Goal: Task Accomplishment & Management: Use online tool/utility

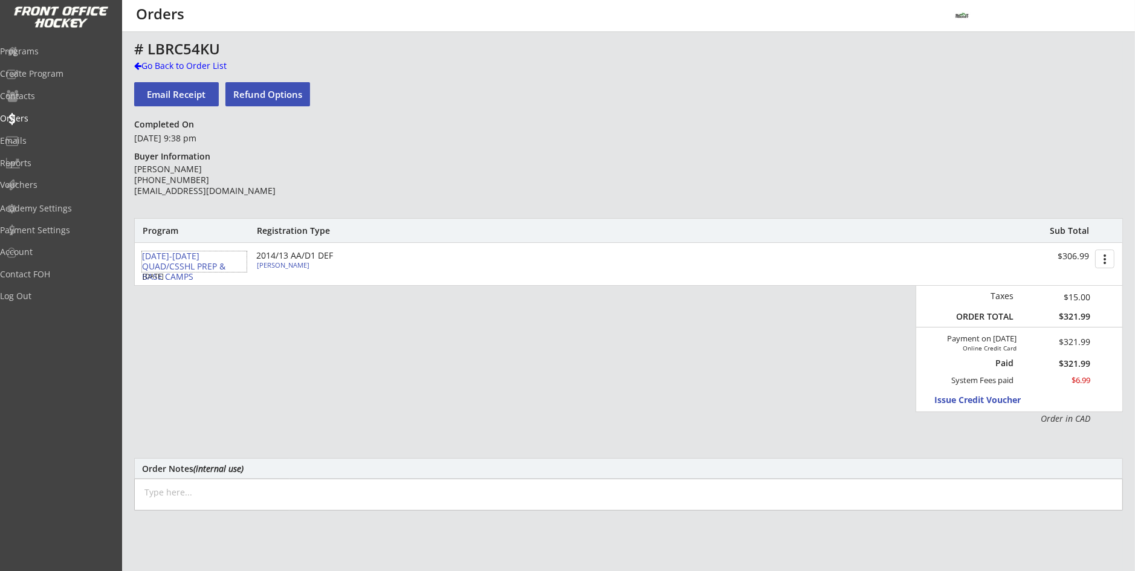
click at [207, 265] on div "[DATE]-[DATE] QUAD/CSSHL PREP & BASE CAMPS" at bounding box center [194, 267] width 105 height 30
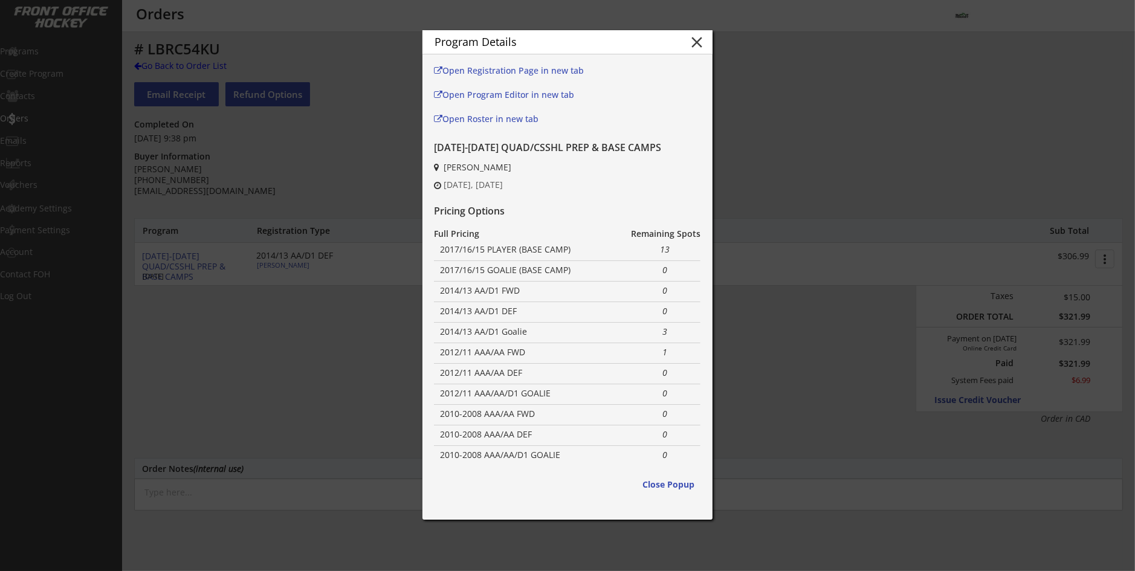
click at [311, 354] on div at bounding box center [567, 285] width 1135 height 571
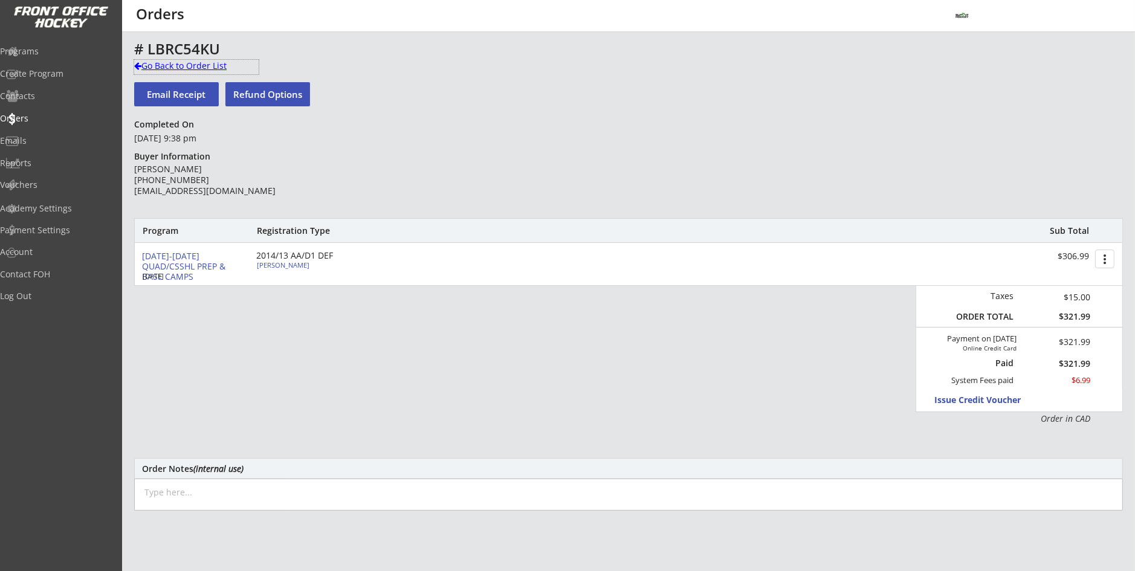
click at [170, 62] on div "Go Back to Order List" at bounding box center [196, 66] width 125 height 12
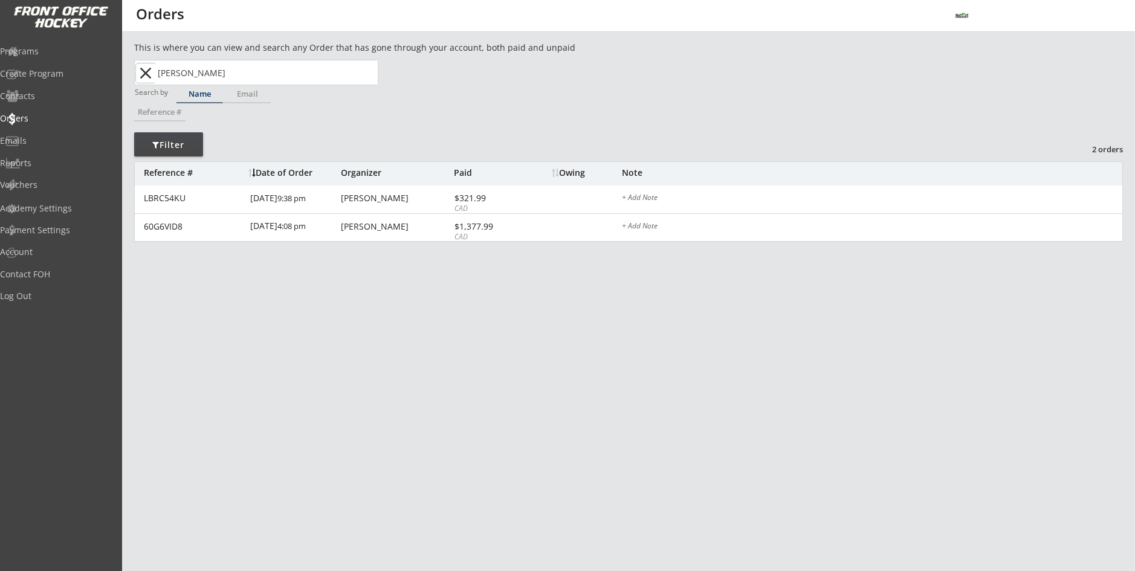
click at [153, 74] on button "close" at bounding box center [146, 72] width 20 height 19
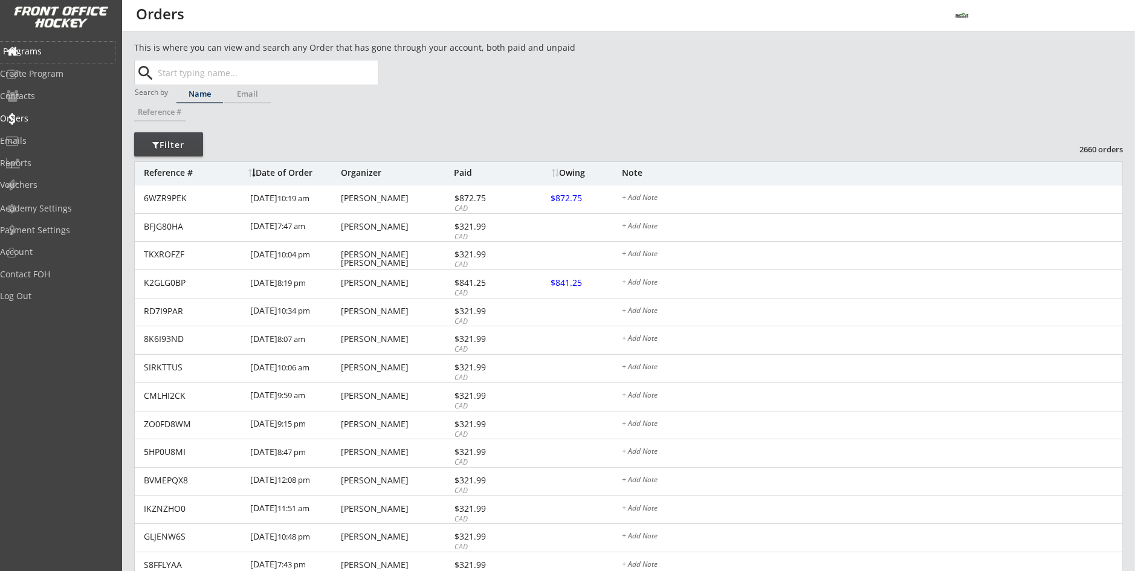
click at [51, 58] on div "Programs" at bounding box center [57, 52] width 115 height 21
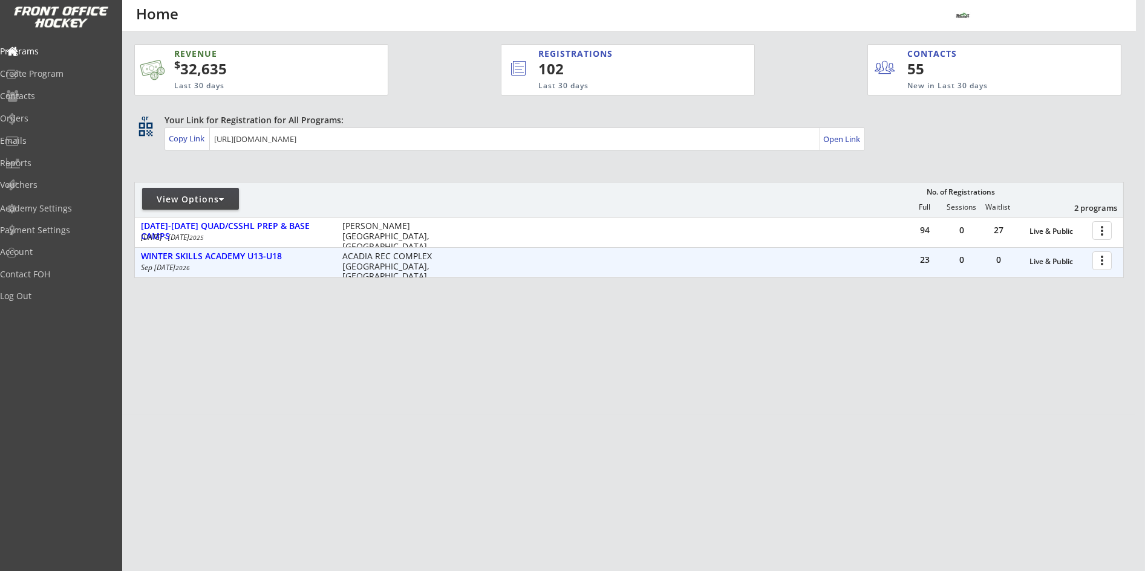
click at [1097, 260] on div at bounding box center [1103, 260] width 21 height 21
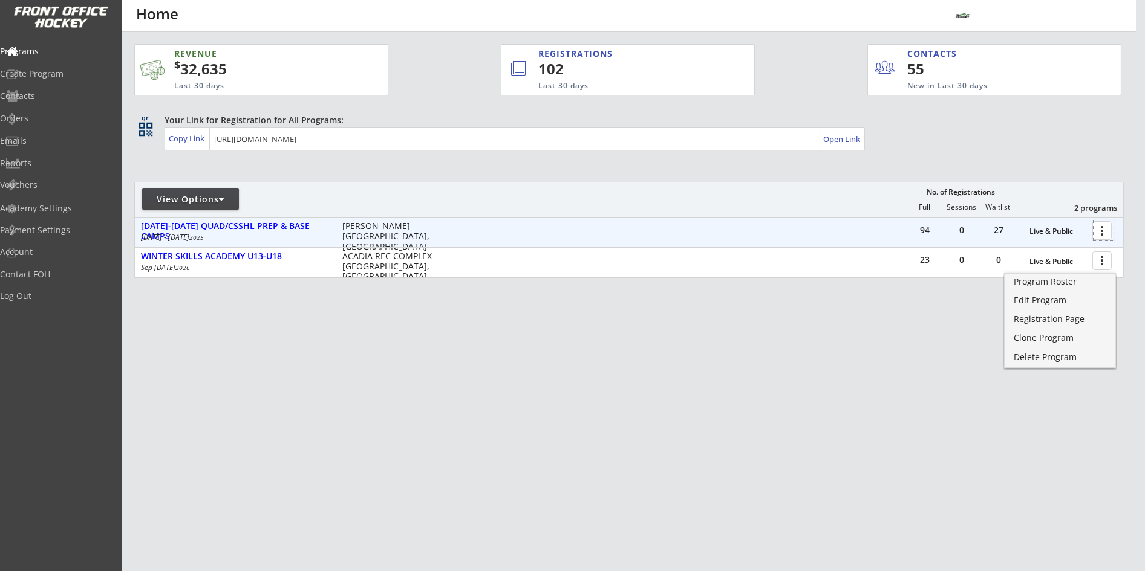
click at [1099, 237] on div at bounding box center [1103, 229] width 21 height 21
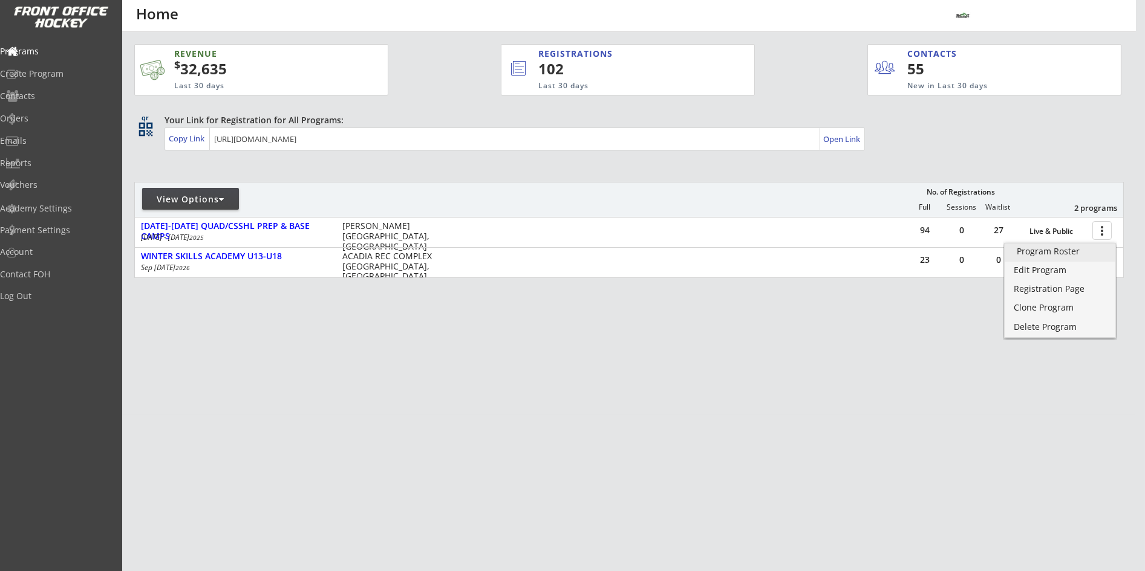
click at [1061, 256] on div "Program Roster" at bounding box center [1059, 251] width 86 height 8
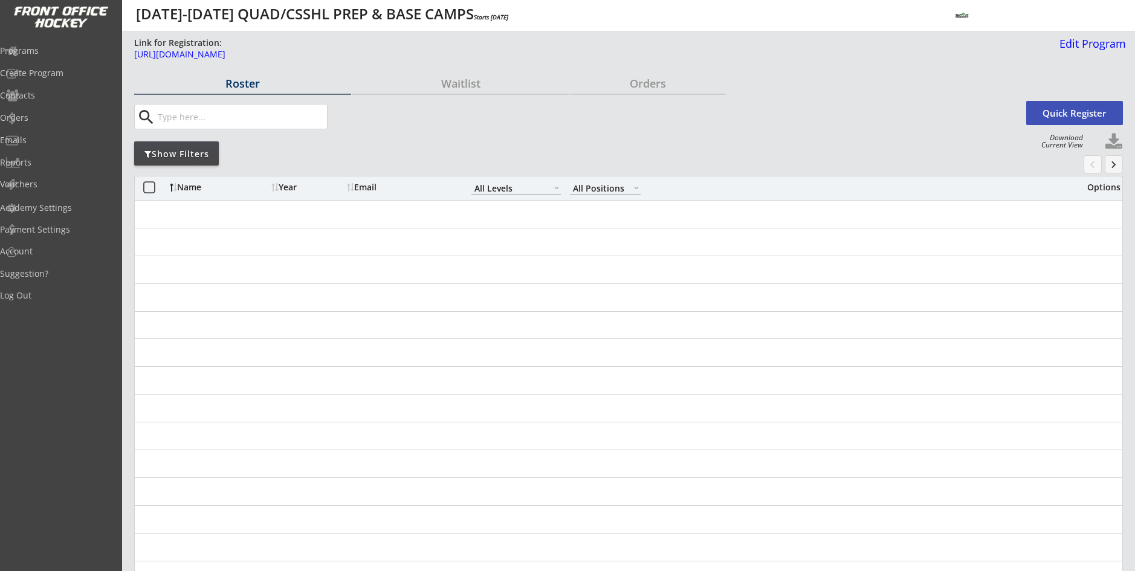
select select ""All Levels""
select select ""All Positions""
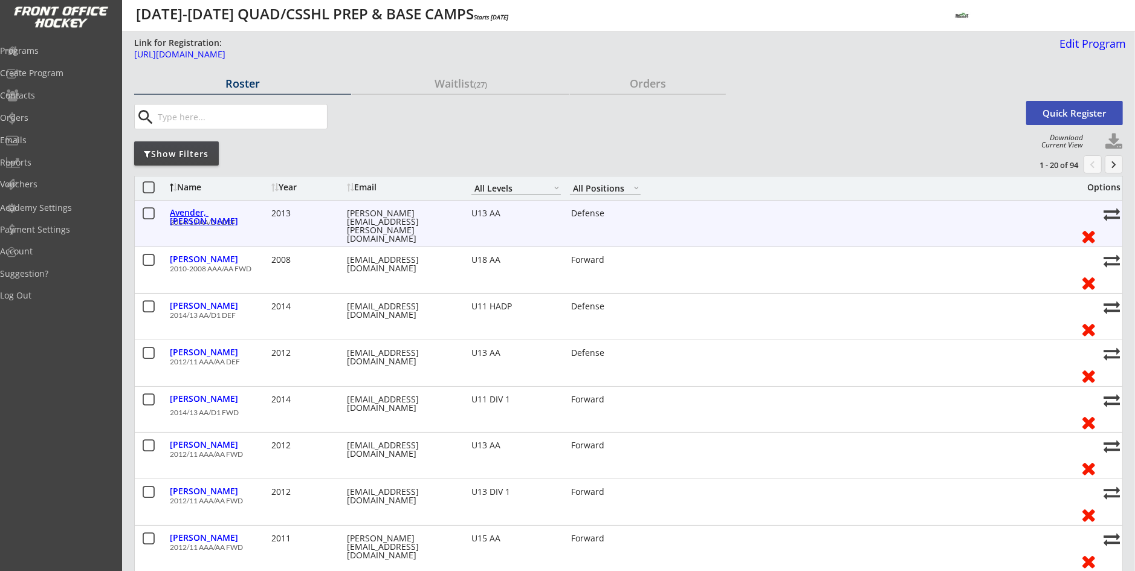
click at [211, 210] on div "Avender, Maclean" at bounding box center [219, 217] width 99 height 17
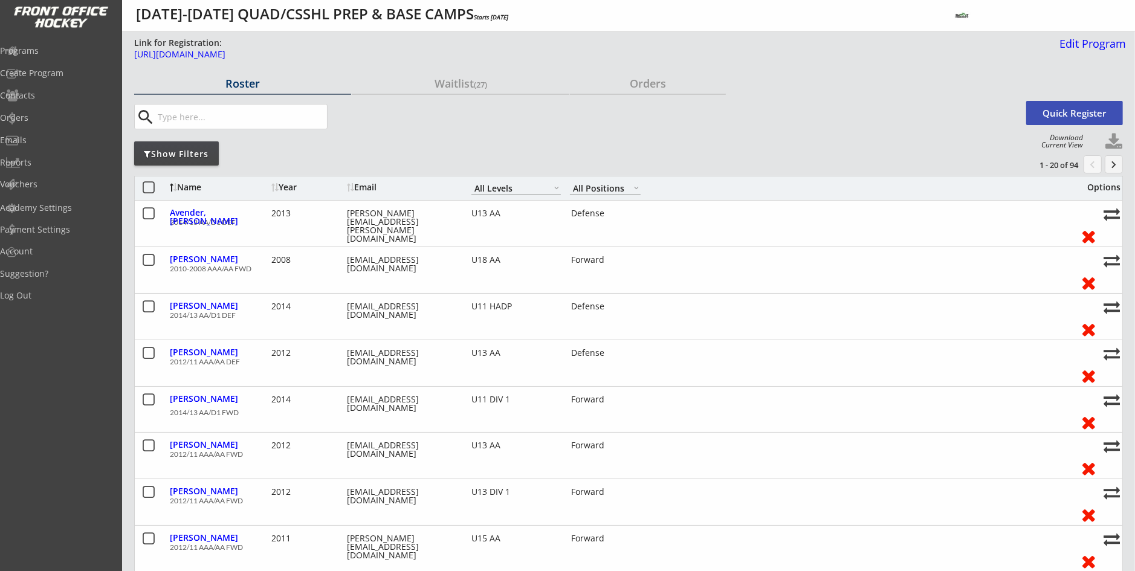
select select ""Defense""
select select ""U13 AA""
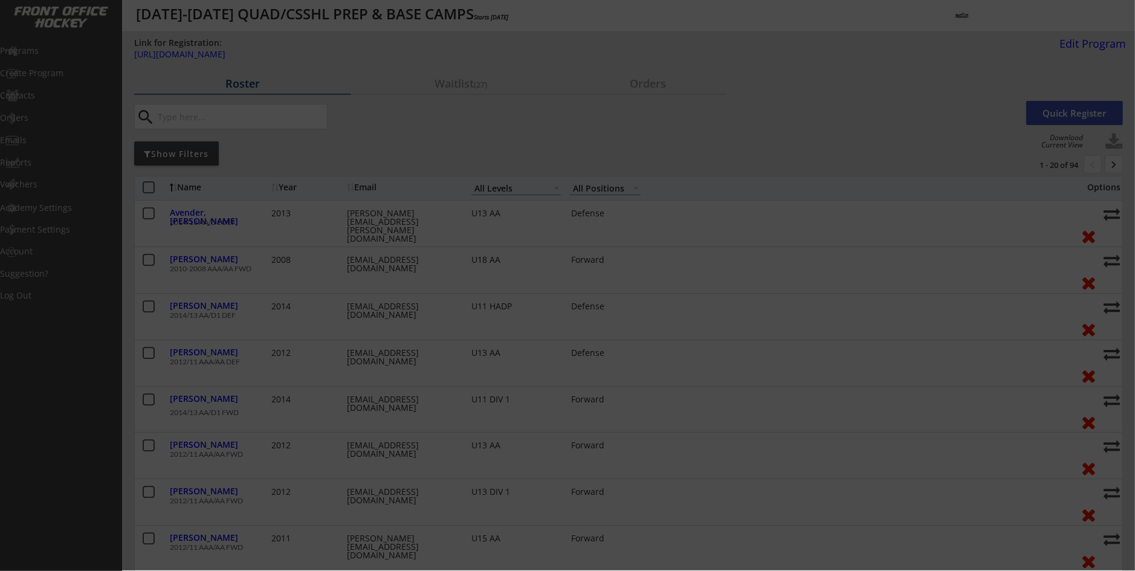
type input "Male"
type input "TW U13 Div 1"
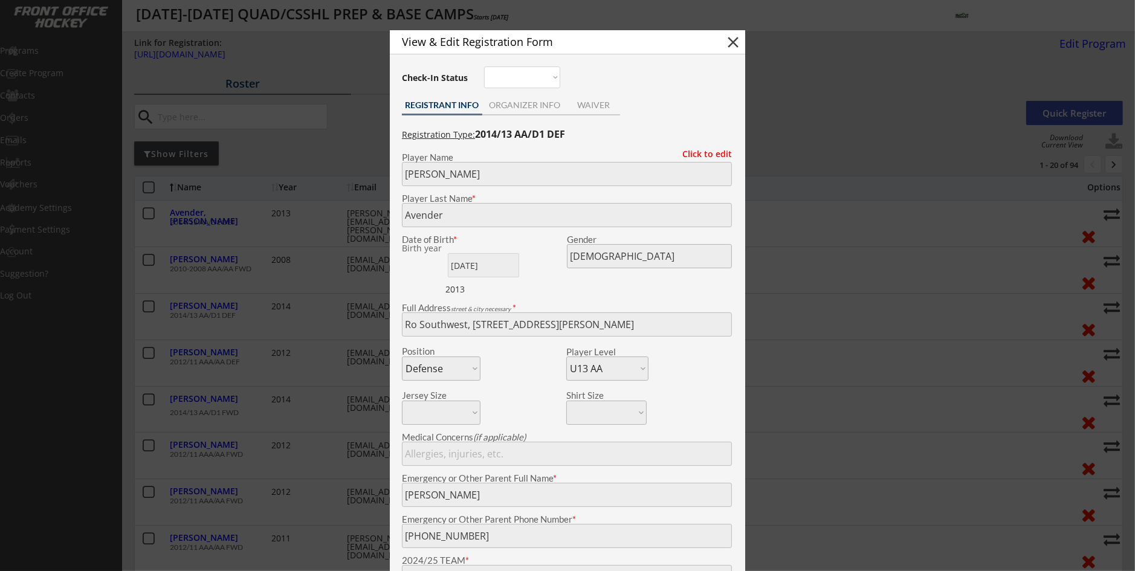
click at [220, 242] on div at bounding box center [567, 285] width 1135 height 571
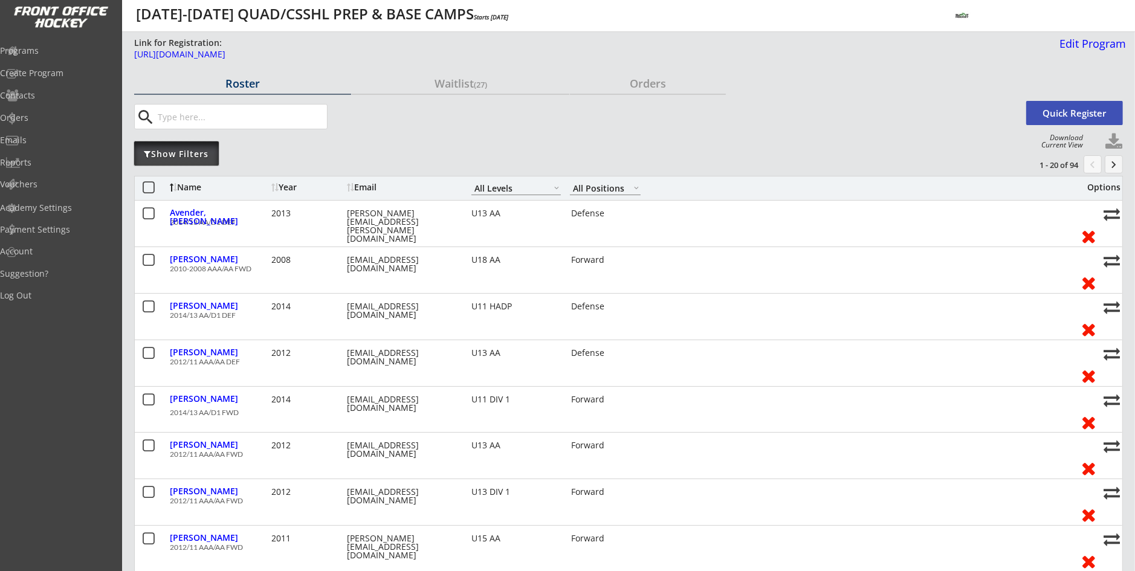
click at [198, 163] on div "Show Filters" at bounding box center [176, 153] width 85 height 24
